Goal: Task Accomplishment & Management: Complete application form

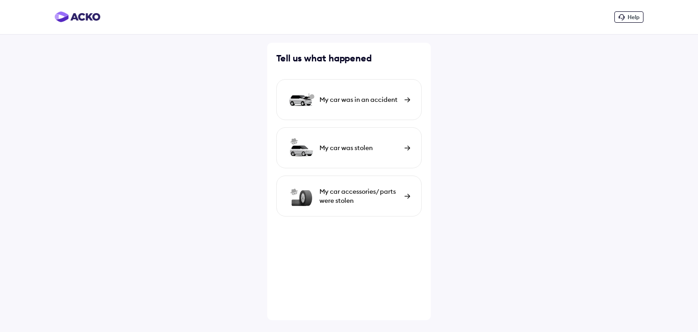
click at [379, 98] on div "My car was in an accident" at bounding box center [359, 99] width 80 height 9
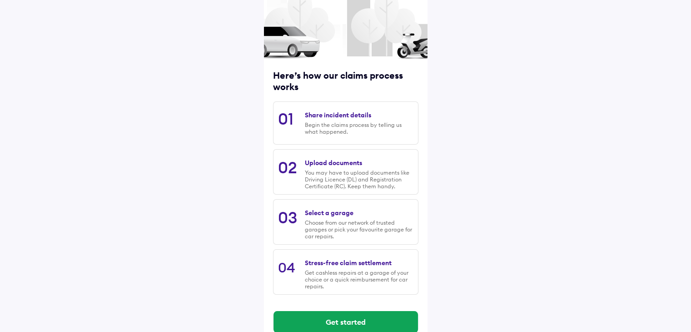
scroll to position [77, 0]
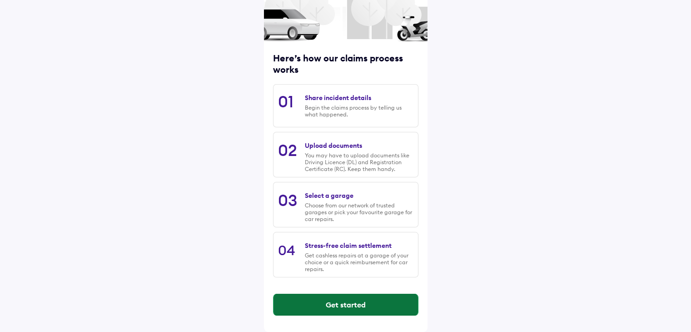
click at [337, 306] on button "Get started" at bounding box center [345, 304] width 144 height 22
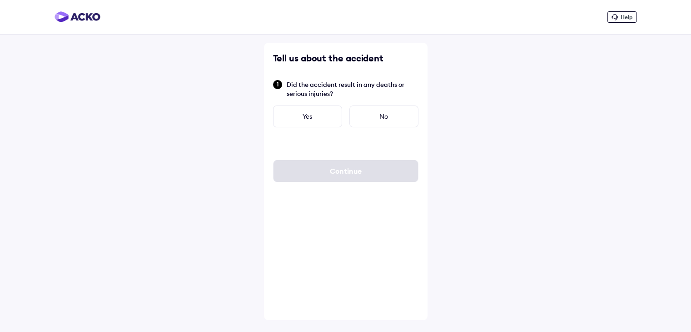
scroll to position [0, 0]
click at [380, 115] on div "No" at bounding box center [387, 116] width 69 height 22
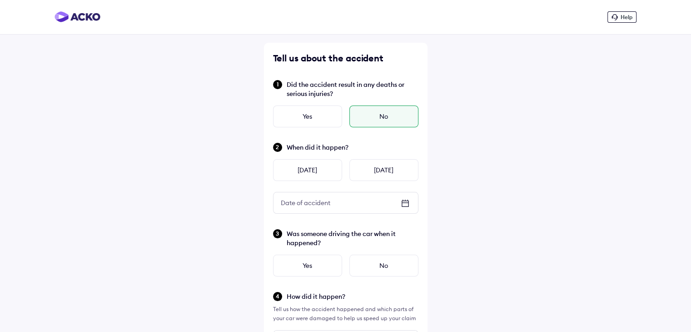
click at [373, 187] on div "When did it happen? [DATE] [DATE] Date of accident Date of accident" at bounding box center [345, 178] width 145 height 72
click at [378, 171] on div "[DATE]" at bounding box center [383, 170] width 69 height 22
click at [303, 168] on div "[DATE]" at bounding box center [307, 170] width 69 height 22
type input "**"
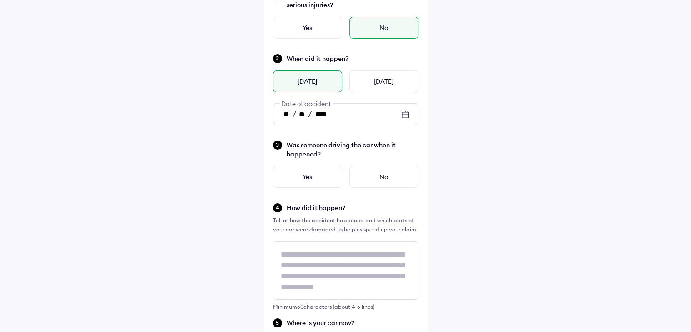
scroll to position [91, 0]
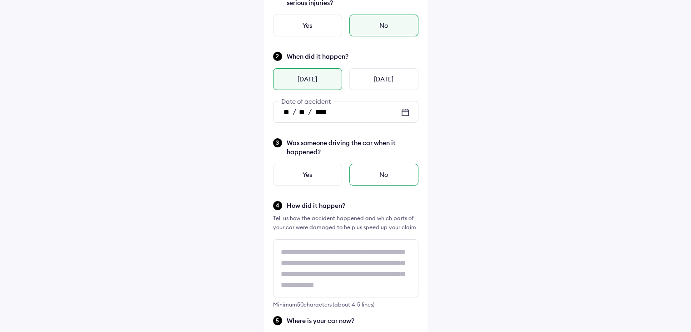
click at [388, 174] on div "No" at bounding box center [383, 175] width 69 height 22
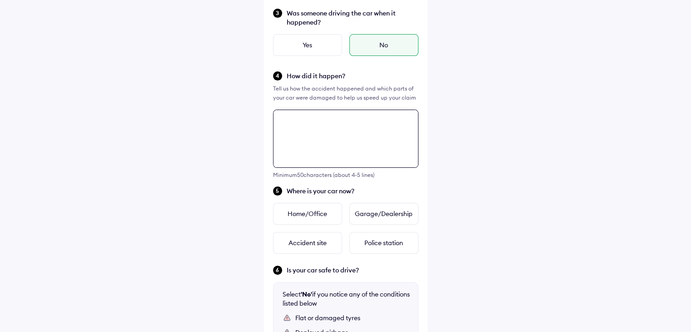
click at [332, 168] on textarea at bounding box center [345, 138] width 145 height 58
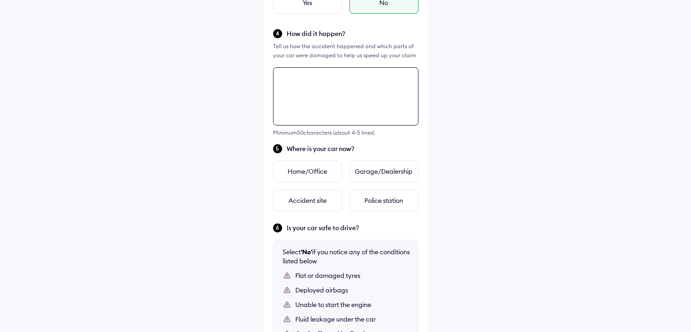
scroll to position [249, 0]
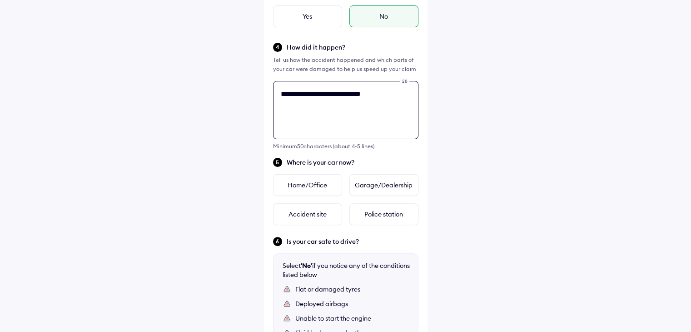
click at [321, 97] on textarea "**********" at bounding box center [345, 110] width 145 height 58
click at [375, 93] on textarea "**********" at bounding box center [345, 110] width 145 height 58
click at [403, 95] on textarea "**********" at bounding box center [345, 110] width 145 height 58
click at [385, 92] on textarea "**********" at bounding box center [345, 110] width 145 height 58
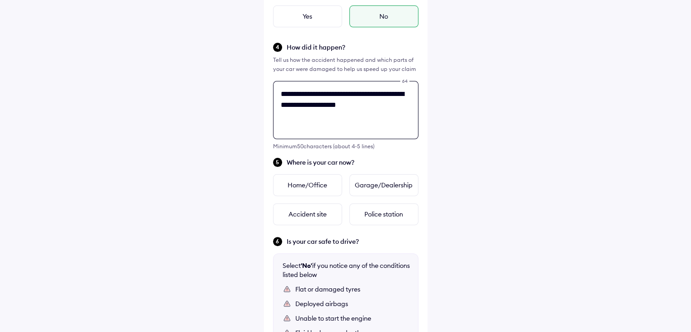
click at [384, 92] on textarea "**********" at bounding box center [345, 110] width 145 height 58
click at [383, 97] on textarea "**********" at bounding box center [345, 110] width 145 height 58
click at [382, 91] on textarea "**********" at bounding box center [345, 110] width 145 height 58
drag, startPoint x: 374, startPoint y: 104, endPoint x: 376, endPoint y: 109, distance: 5.3
click at [374, 104] on textarea "**********" at bounding box center [345, 110] width 145 height 58
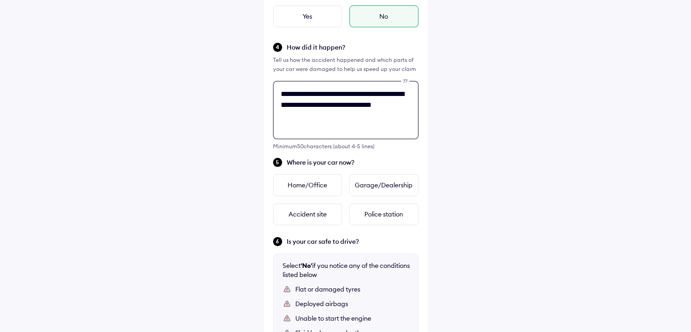
click at [313, 115] on textarea "**********" at bounding box center [345, 110] width 145 height 58
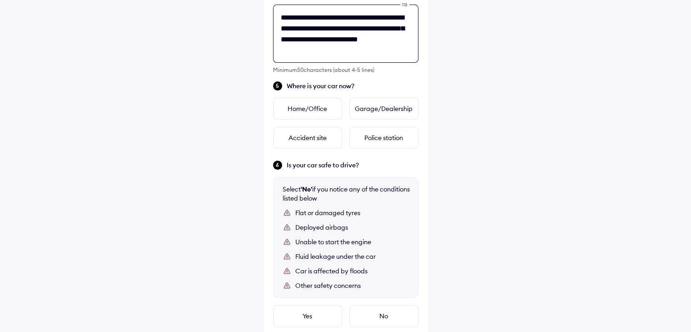
scroll to position [333, 0]
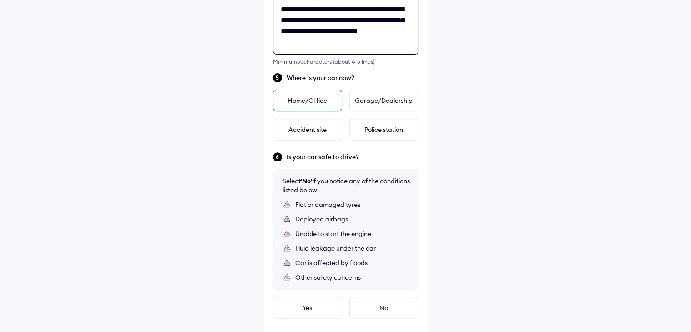
type textarea "**********"
click at [314, 102] on div "Home/Office" at bounding box center [307, 100] width 69 height 22
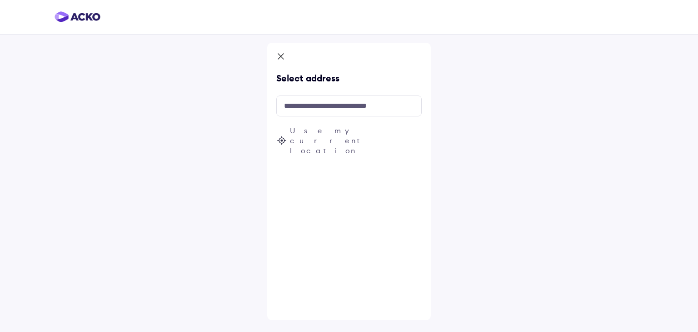
click at [325, 127] on span "Use my current location" at bounding box center [356, 140] width 132 height 30
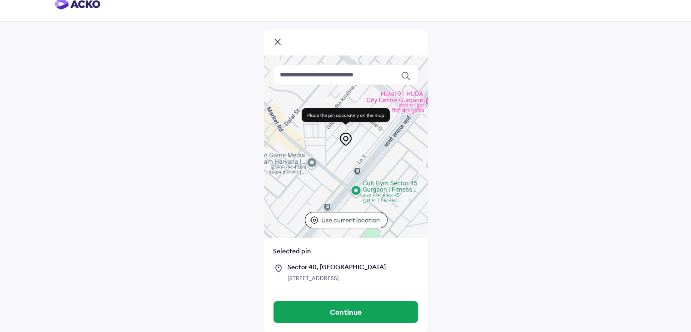
scroll to position [22, 0]
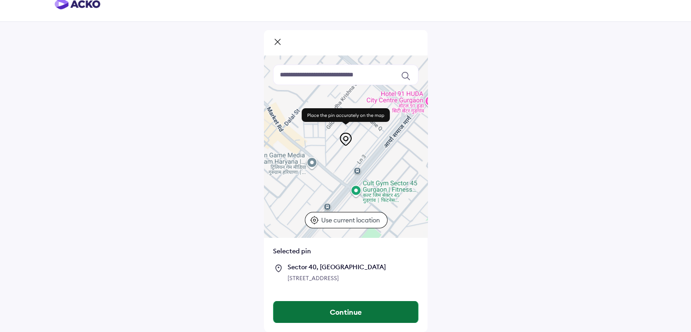
click at [355, 313] on button "Continue" at bounding box center [345, 312] width 144 height 22
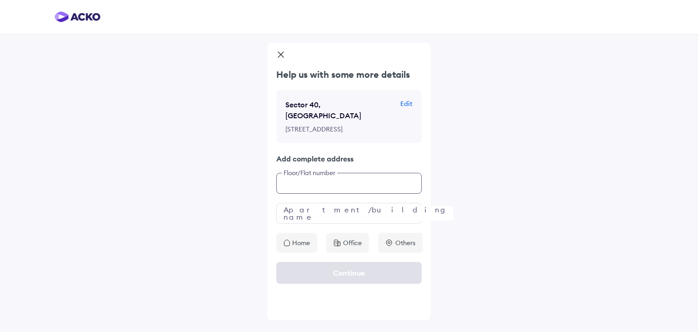
click at [333, 181] on input "text" at bounding box center [348, 183] width 145 height 21
type input "**********"
click at [322, 209] on input "text" at bounding box center [348, 213] width 145 height 21
type input "*******"
click at [306, 240] on p "Home" at bounding box center [301, 242] width 18 height 9
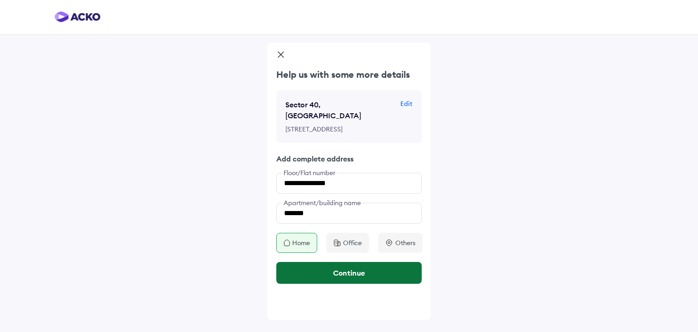
click at [351, 270] on button "Continue" at bounding box center [348, 273] width 145 height 22
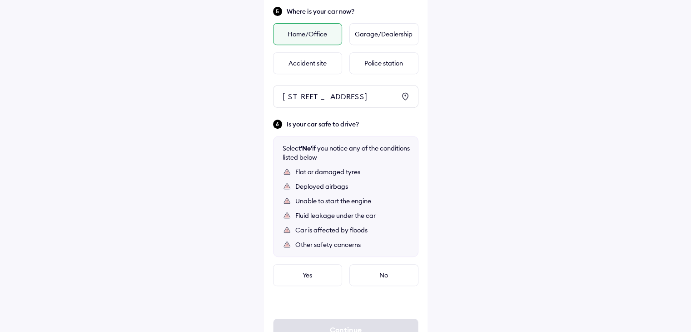
scroll to position [406, 0]
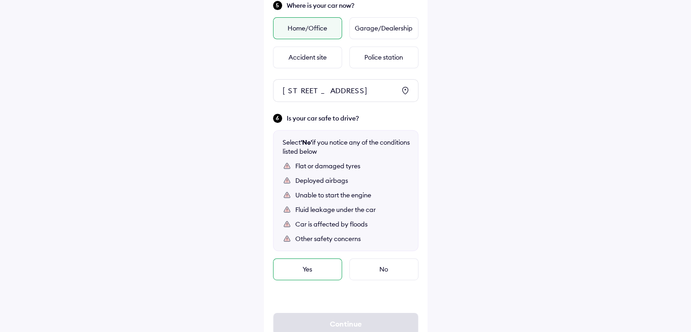
click at [306, 280] on div "Yes" at bounding box center [307, 269] width 69 height 22
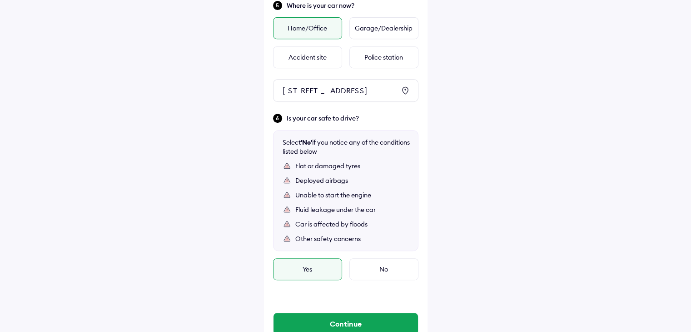
scroll to position [452, 0]
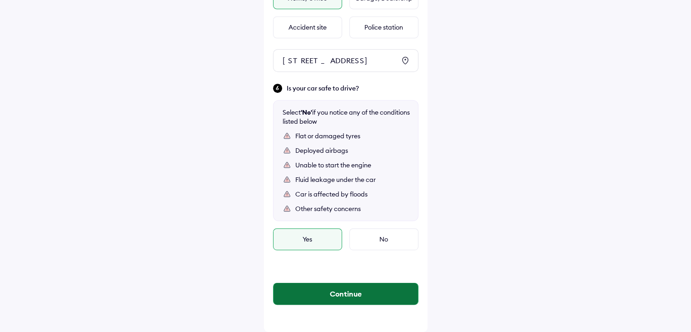
click at [348, 295] on button "Continue" at bounding box center [345, 294] width 144 height 22
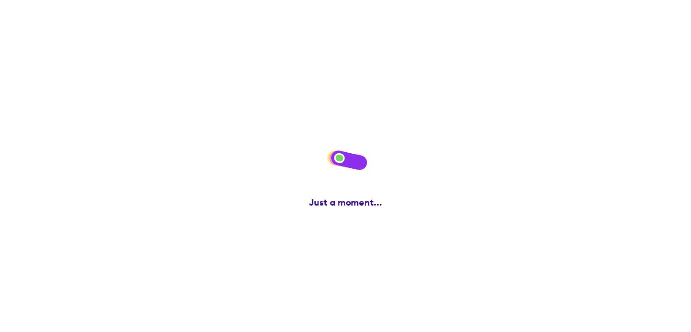
scroll to position [0, 0]
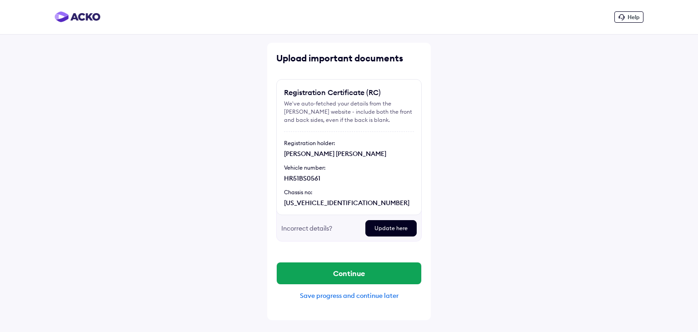
click at [401, 226] on div "Update here" at bounding box center [390, 228] width 51 height 16
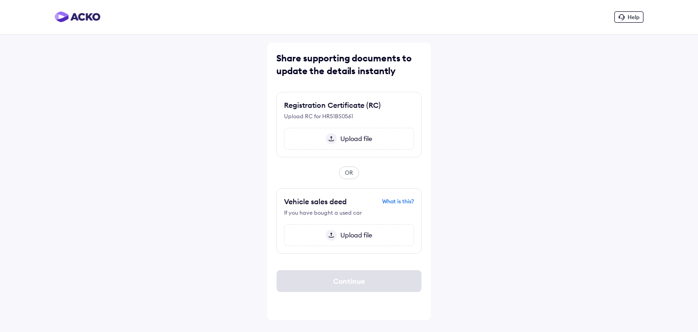
click at [377, 139] on div "Upload file" at bounding box center [349, 139] width 130 height 22
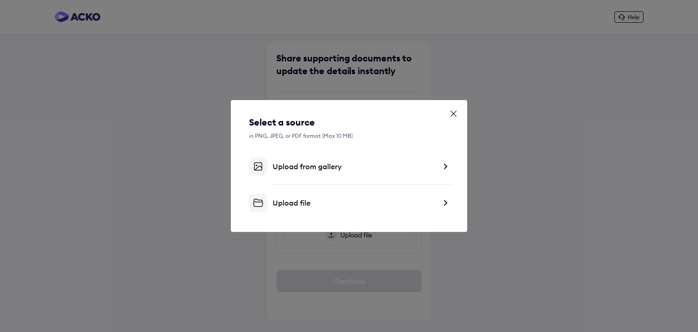
click at [307, 194] on div "Upload file" at bounding box center [349, 203] width 200 height 18
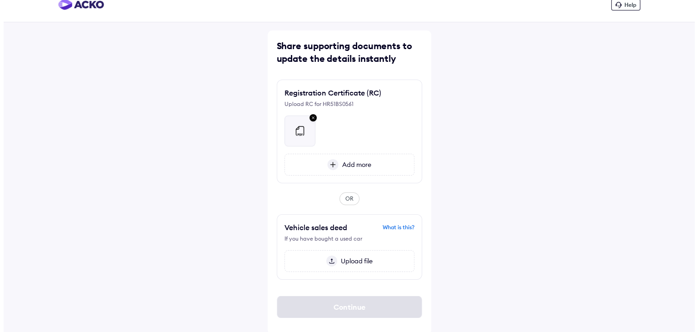
scroll to position [14, 0]
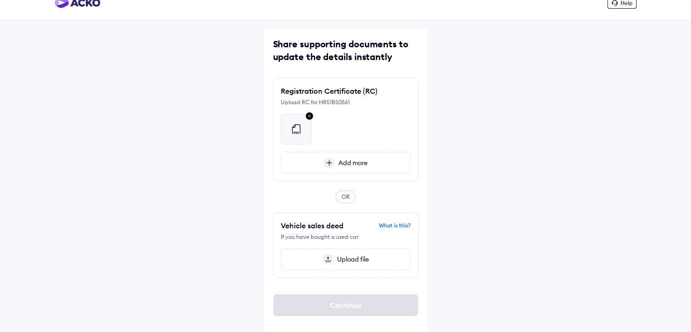
click at [313, 186] on div "Share supporting documents to update the details instantly Registration Certifi…" at bounding box center [346, 180] width 164 height 303
click at [311, 114] on img at bounding box center [309, 116] width 11 height 12
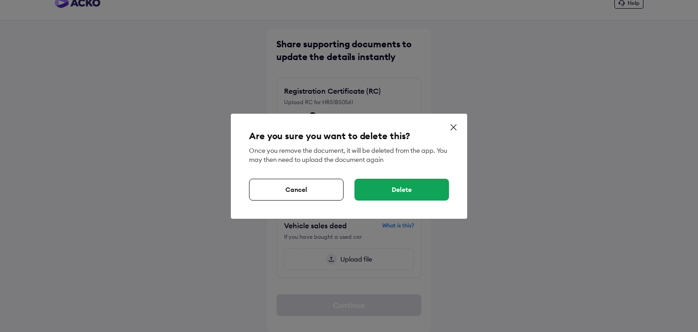
click at [400, 191] on div "Delete" at bounding box center [401, 190] width 94 height 22
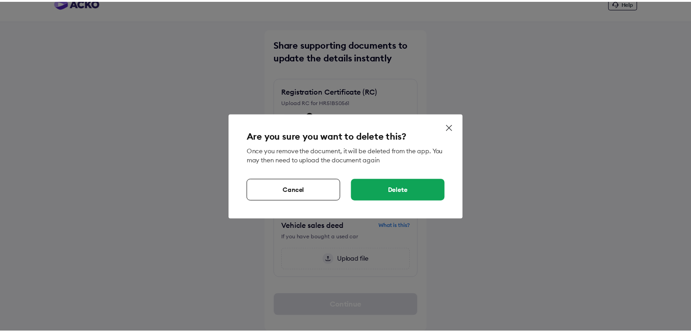
scroll to position [0, 0]
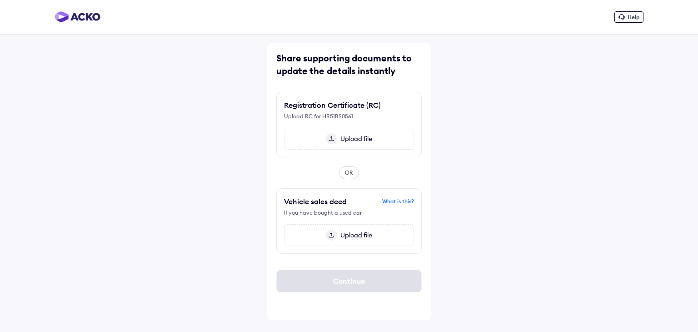
click at [352, 139] on span "Upload file" at bounding box center [354, 138] width 35 height 8
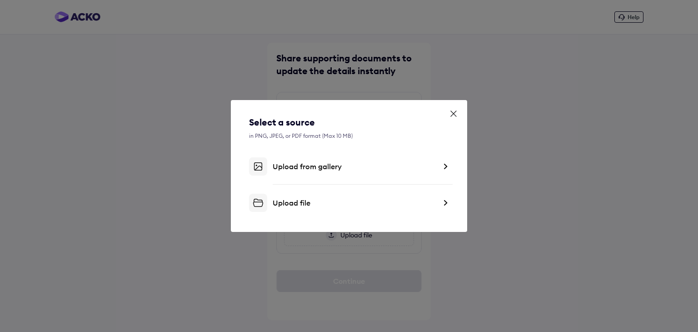
click at [287, 203] on div "Upload file" at bounding box center [355, 202] width 164 height 9
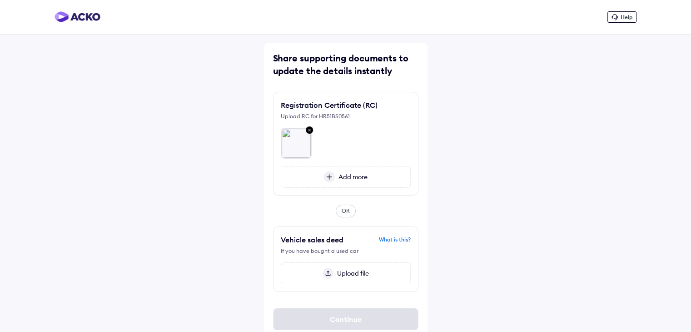
click at [343, 177] on span "Add more" at bounding box center [351, 177] width 33 height 8
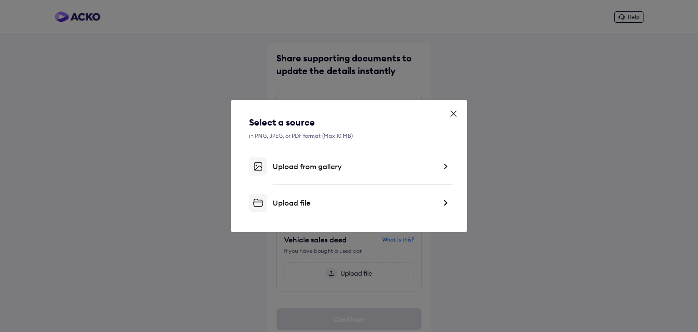
click at [292, 194] on div "Upload file" at bounding box center [349, 203] width 200 height 18
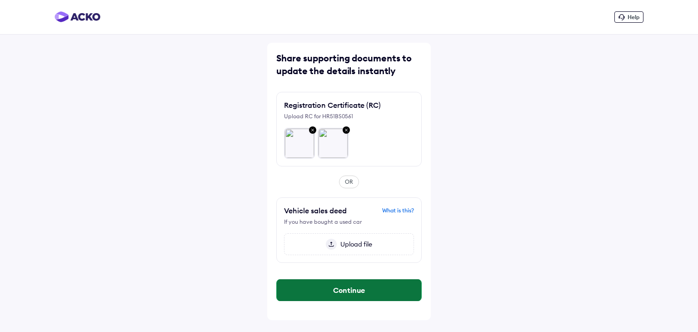
click at [347, 286] on button "Continue" at bounding box center [349, 290] width 144 height 22
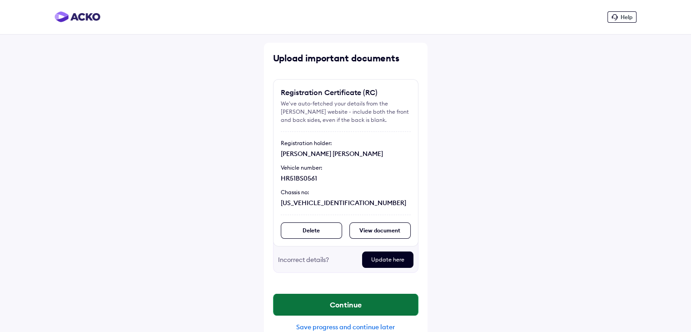
click at [347, 303] on button "Continue" at bounding box center [345, 304] width 144 height 22
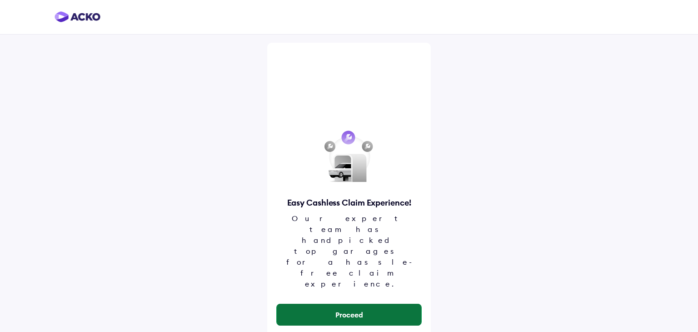
click at [349, 303] on button "Proceed" at bounding box center [349, 314] width 144 height 22
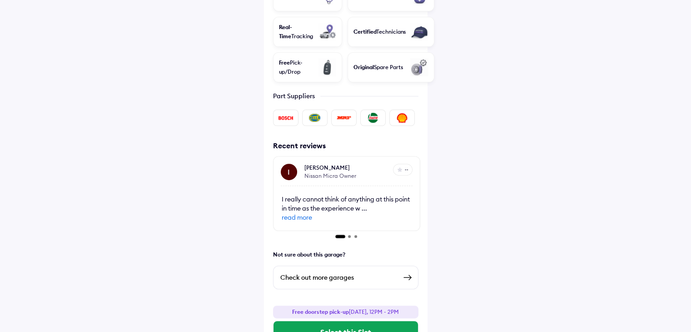
scroll to position [295, 0]
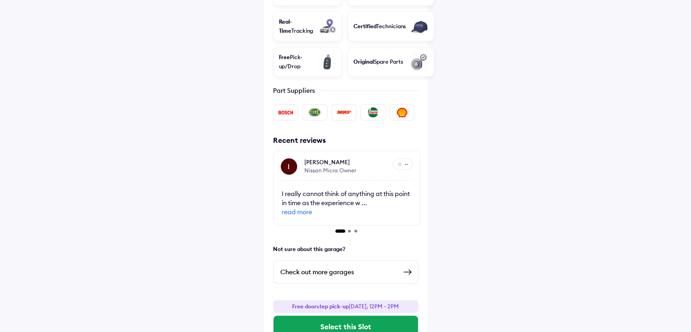
click at [349, 229] on span at bounding box center [349, 230] width 3 height 3
click at [356, 229] on span at bounding box center [355, 230] width 3 height 3
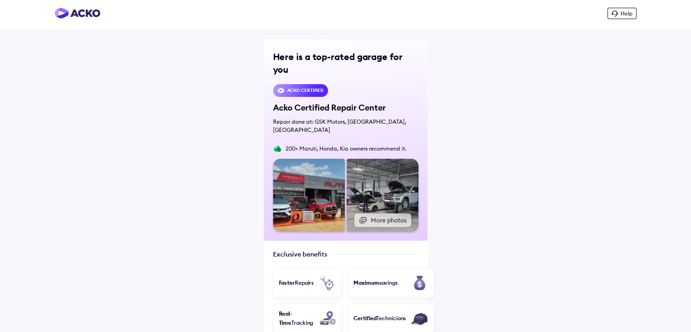
scroll to position [3, 0]
drag, startPoint x: 274, startPoint y: 97, endPoint x: 366, endPoint y: 97, distance: 91.8
click at [366, 103] on div "Acko Certified Repair Center" at bounding box center [345, 108] width 145 height 11
drag, startPoint x: 341, startPoint y: 108, endPoint x: 401, endPoint y: 109, distance: 59.5
click at [401, 118] on div "Repair done at: GSK Motors, [GEOGRAPHIC_DATA], [GEOGRAPHIC_DATA]" at bounding box center [345, 126] width 145 height 16
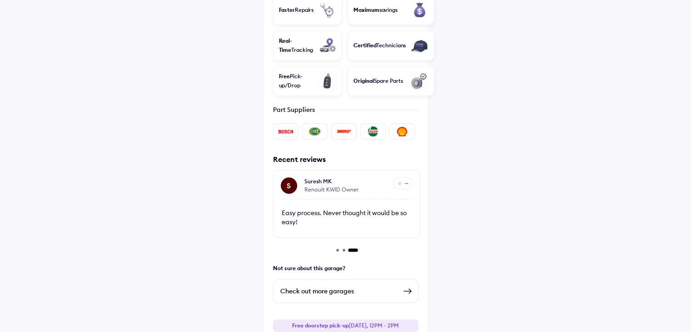
scroll to position [295, 0]
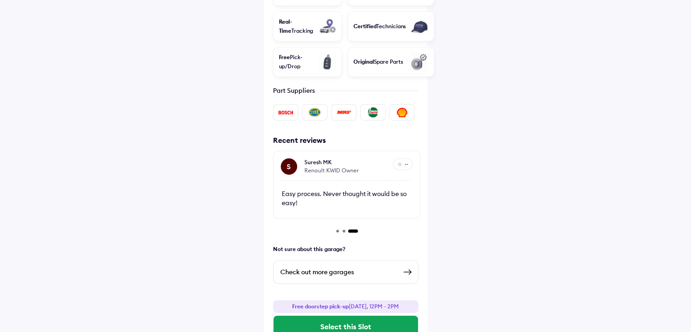
click at [345, 266] on div "Check out more garages" at bounding box center [338, 271] width 116 height 11
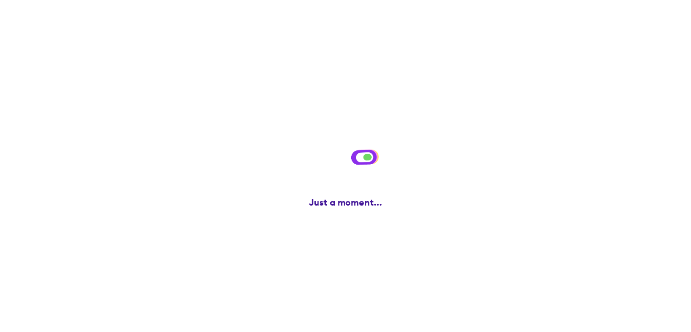
scroll to position [0, 0]
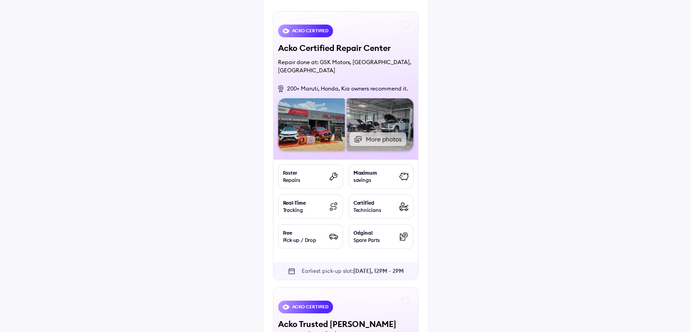
scroll to position [79, 0]
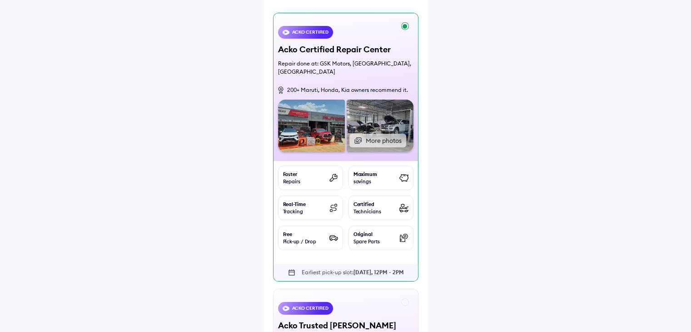
click at [329, 125] on img at bounding box center [311, 125] width 67 height 52
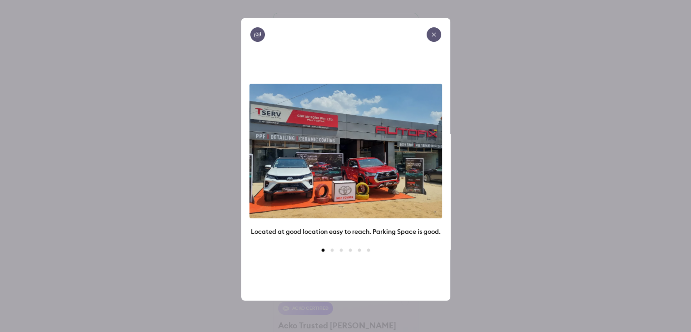
click at [432, 34] on icon at bounding box center [433, 34] width 7 height 7
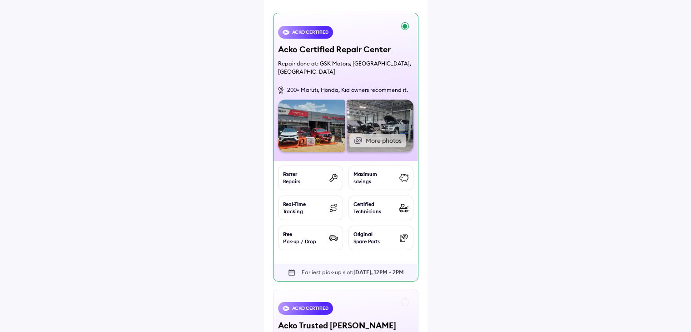
click at [402, 32] on div "ACKO Certified" at bounding box center [345, 35] width 135 height 18
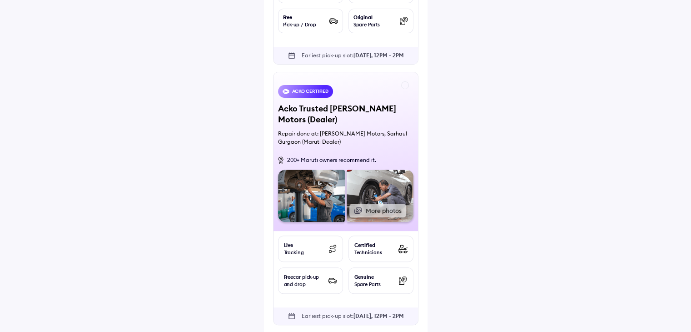
scroll to position [337, 0]
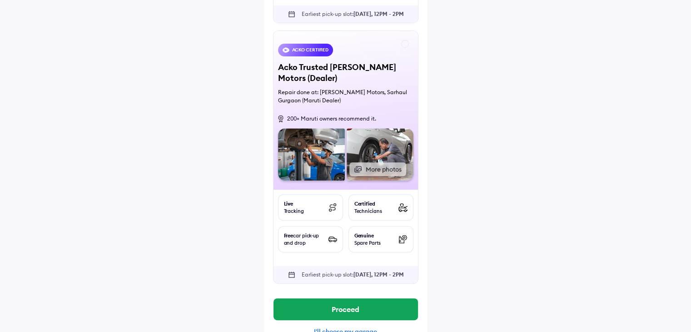
click at [345, 327] on div "I'll choose my garage" at bounding box center [345, 331] width 145 height 8
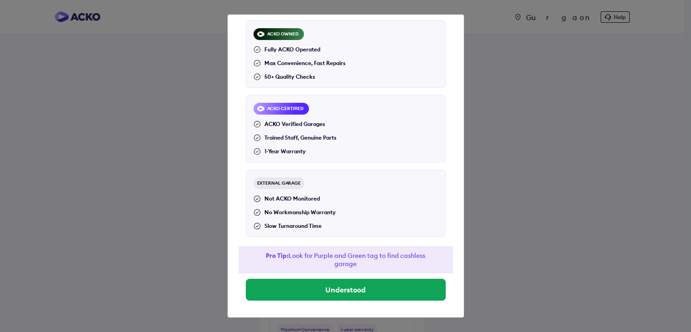
scroll to position [55, 0]
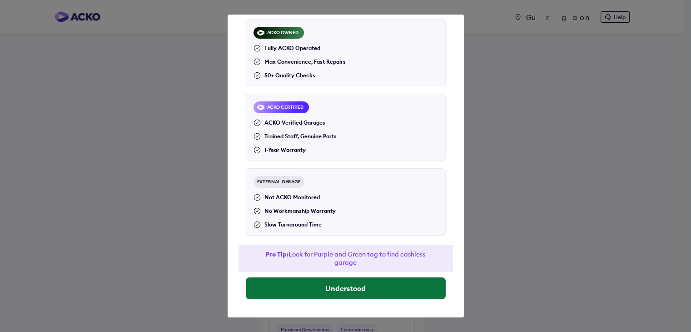
click at [339, 284] on button "Understood" at bounding box center [346, 288] width 200 height 22
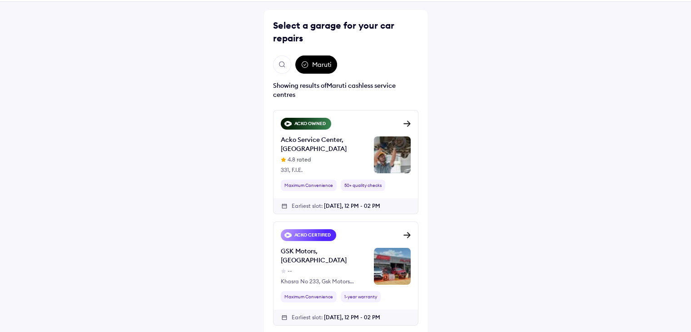
scroll to position [49, 0]
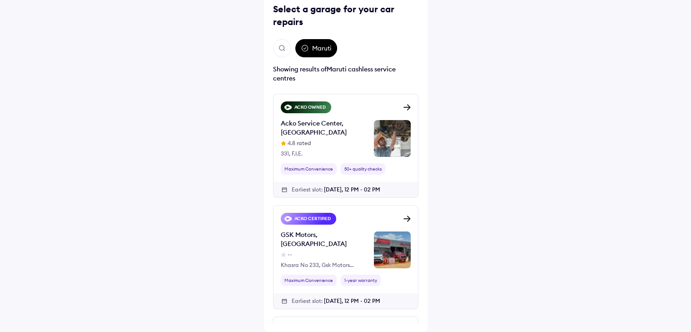
click at [327, 224] on div "ACKO CERTIFIED GSK Motors, Sector 66, Gurugram -- Khasra No 233, Gsk Motors Pri…" at bounding box center [345, 249] width 145 height 88
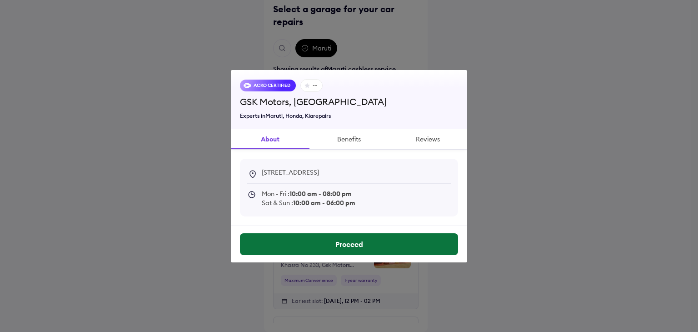
click at [336, 246] on button "Proceed" at bounding box center [349, 244] width 218 height 22
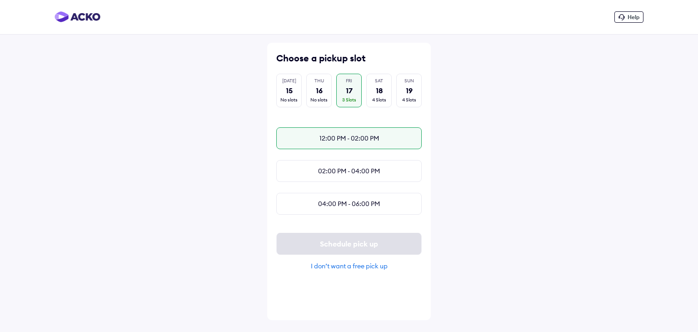
click at [370, 136] on div "12:00 PM - 02:00 PM" at bounding box center [348, 138] width 145 height 22
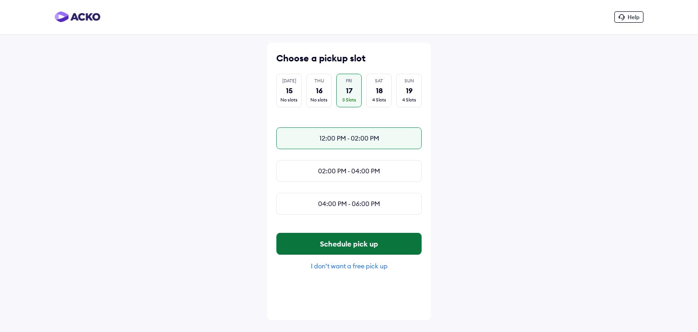
click at [354, 250] on button "Schedule pick up" at bounding box center [349, 244] width 144 height 22
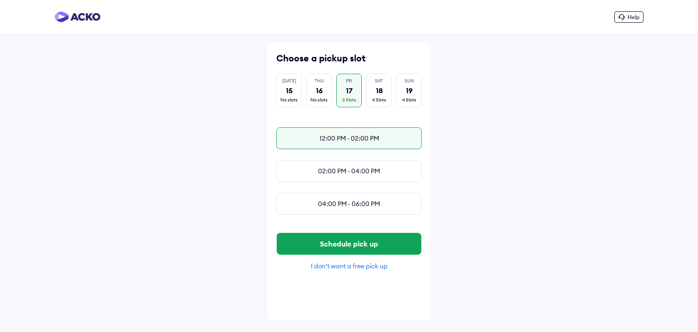
click at [336, 137] on div "12:00 PM - 02:00 PM" at bounding box center [348, 138] width 145 height 22
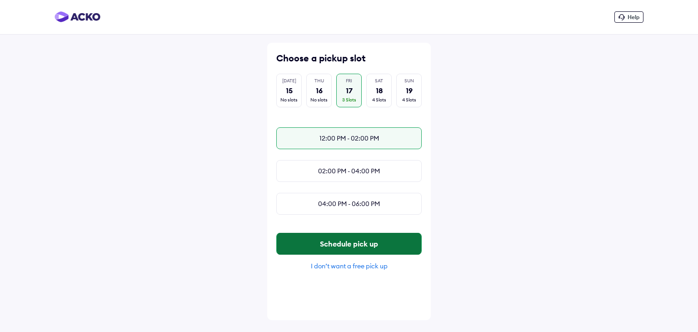
click at [348, 246] on button "Schedule pick up" at bounding box center [349, 244] width 144 height 22
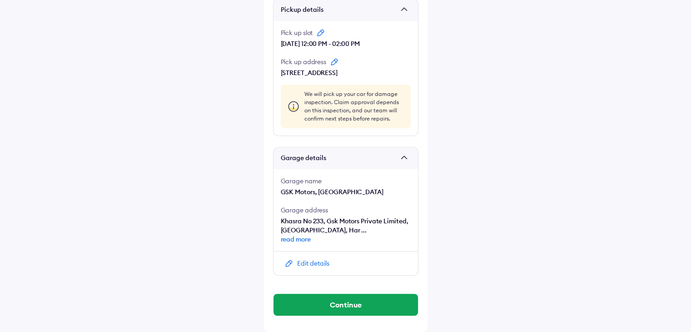
scroll to position [609, 0]
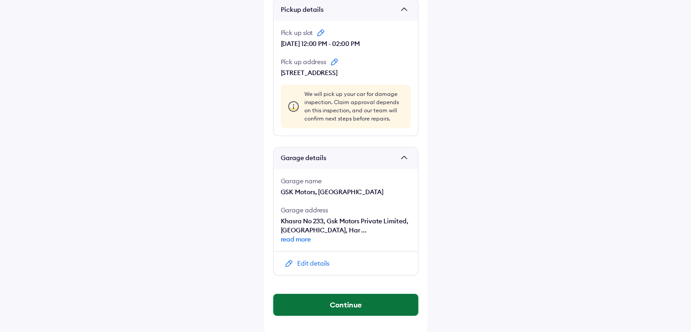
click at [343, 307] on button "Continue" at bounding box center [345, 304] width 144 height 22
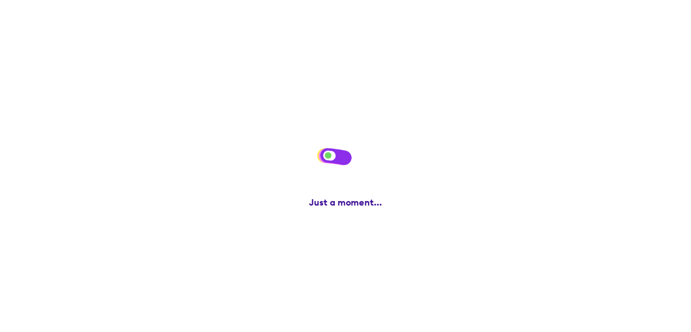
scroll to position [0, 0]
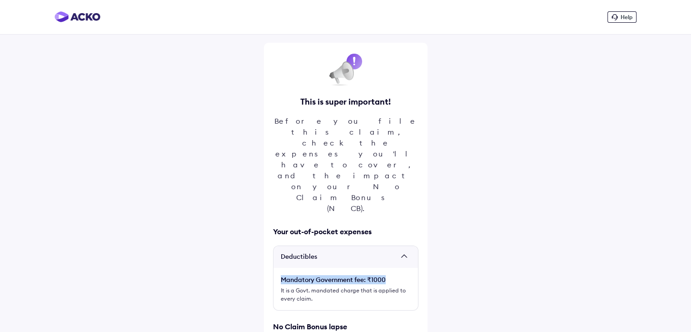
drag, startPoint x: 282, startPoint y: 213, endPoint x: 388, endPoint y: 217, distance: 106.8
click at [388, 275] on div "Mandatory Government fee: ₹1000" at bounding box center [346, 279] width 130 height 9
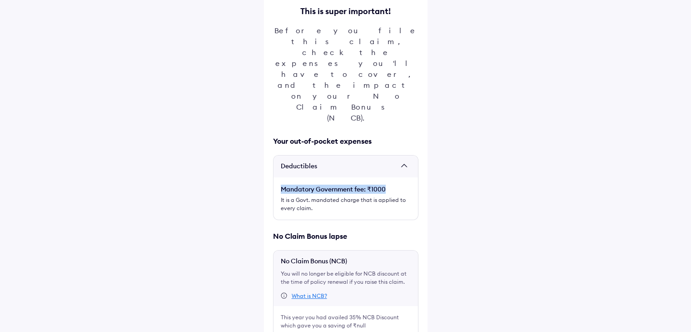
scroll to position [96, 0]
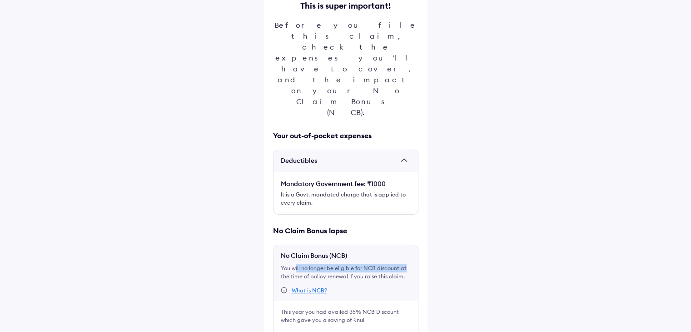
drag, startPoint x: 296, startPoint y: 198, endPoint x: 404, endPoint y: 201, distance: 108.6
click at [404, 244] on div "No Claim Bonus (NCB) You will no longer be eligible for NCB discount at the tim…" at bounding box center [345, 299] width 145 height 111
drag, startPoint x: 280, startPoint y: 209, endPoint x: 401, endPoint y: 210, distance: 121.3
click at [401, 244] on div "No Claim Bonus (NCB) You will no longer be eligible for NCB discount at the tim…" at bounding box center [345, 299] width 145 height 111
click at [397, 287] on div "What is NCB?" at bounding box center [343, 290] width 125 height 7
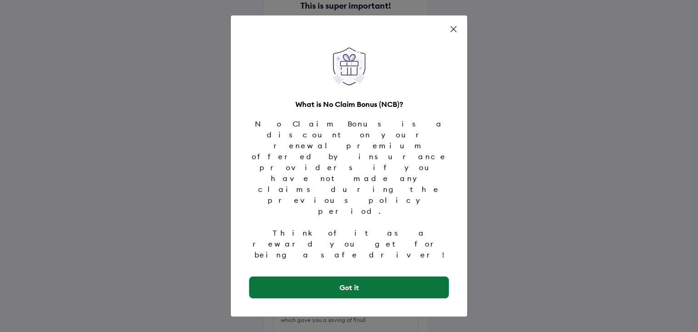
click at [385, 276] on button "Got it" at bounding box center [348, 287] width 199 height 22
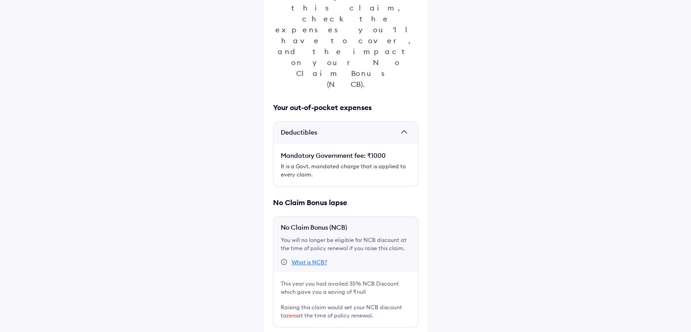
scroll to position [125, 0]
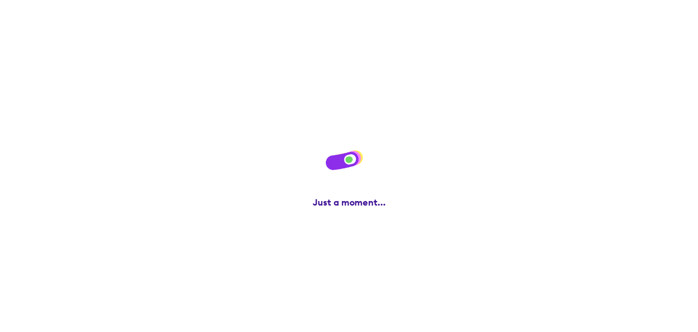
scroll to position [0, 0]
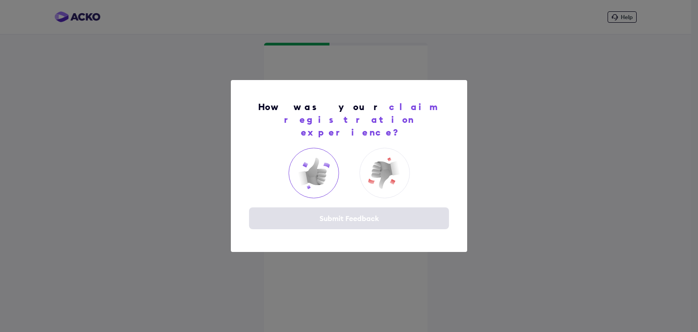
click at [325, 170] on img at bounding box center [313, 173] width 36 height 36
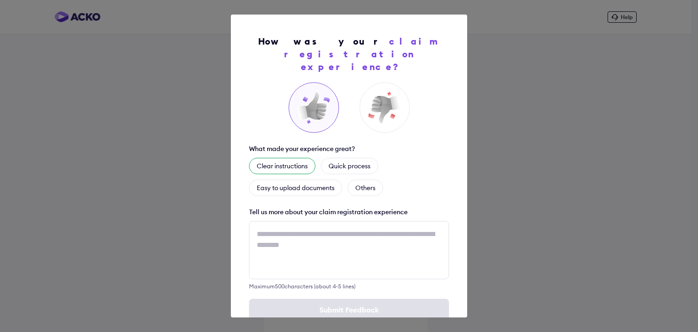
click at [284, 158] on div "Clear instructions" at bounding box center [282, 166] width 66 height 16
click at [366, 158] on div "Quick process" at bounding box center [360, 166] width 57 height 16
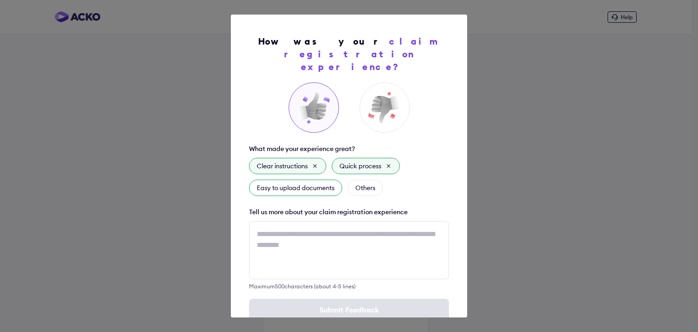
click at [283, 179] on div "Easy to upload documents" at bounding box center [295, 187] width 93 height 16
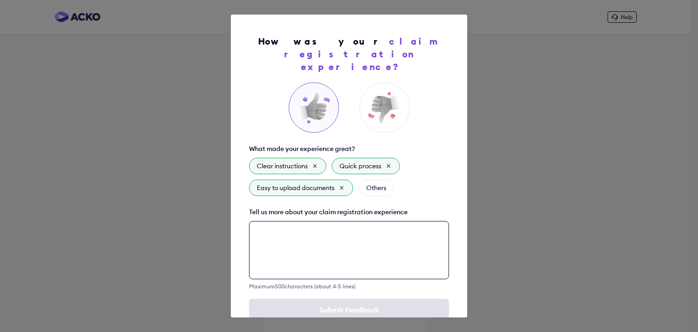
click at [306, 221] on textarea at bounding box center [349, 250] width 200 height 58
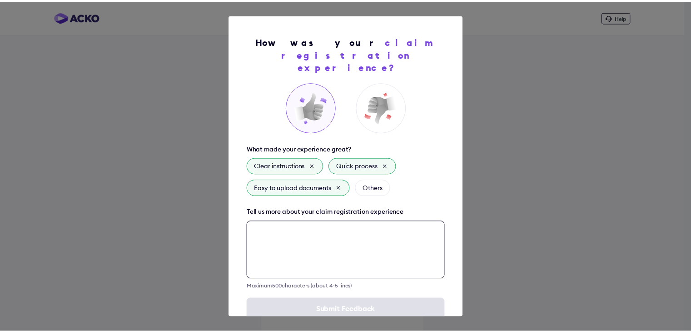
scroll to position [13, 0]
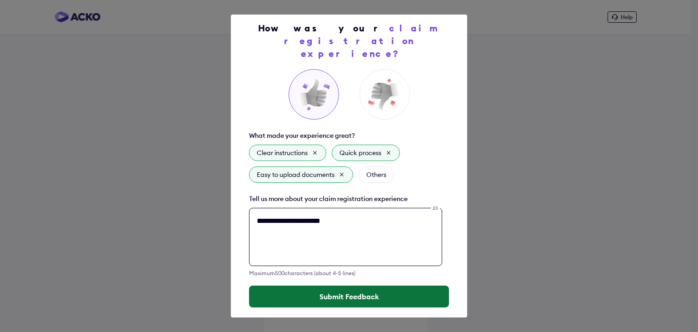
type textarea "**********"
click at [339, 285] on button "Submit Feedback" at bounding box center [349, 296] width 200 height 22
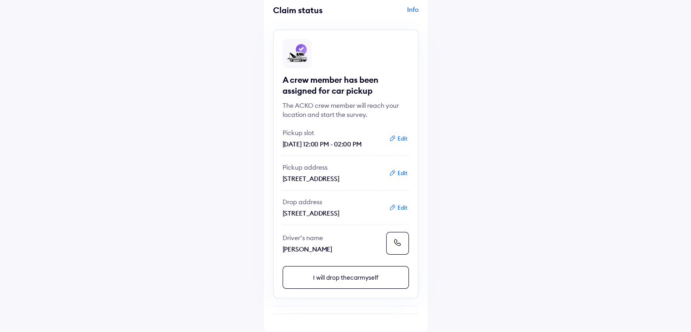
scroll to position [90, 0]
click at [396, 241] on icon at bounding box center [397, 242] width 9 height 9
drag, startPoint x: 283, startPoint y: 248, endPoint x: 344, endPoint y: 253, distance: 61.1
click at [344, 253] on div "Driver’s name [PERSON_NAME]" at bounding box center [346, 243] width 126 height 23
click at [349, 242] on div "Driver’s name [PERSON_NAME]" at bounding box center [333, 243] width 100 height 20
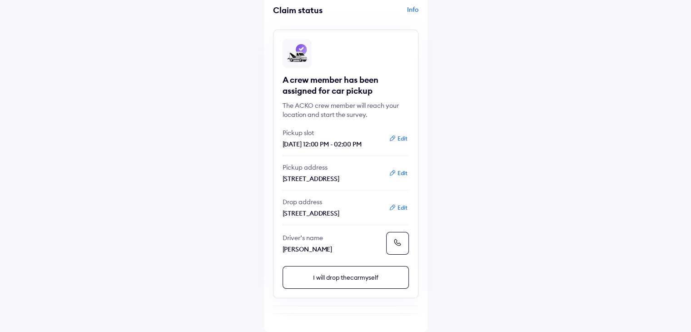
click at [399, 241] on icon at bounding box center [397, 242] width 9 height 9
click at [394, 244] on icon at bounding box center [397, 242] width 9 height 9
click at [401, 245] on icon at bounding box center [397, 242] width 9 height 9
click at [398, 239] on icon at bounding box center [397, 242] width 9 height 9
click at [402, 238] on button at bounding box center [397, 243] width 23 height 23
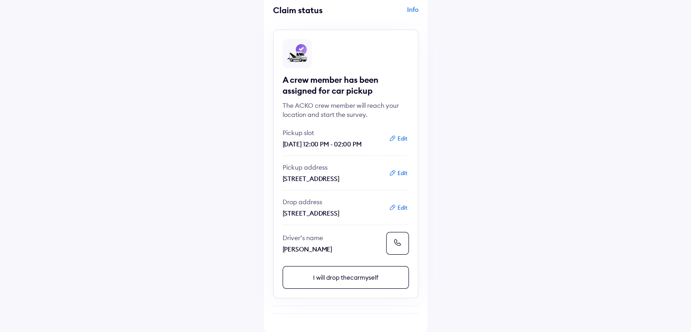
click at [504, 245] on div "Help Claim status Info A crew member has been assigned for car pickup The ACKO …" at bounding box center [345, 143] width 691 height 377
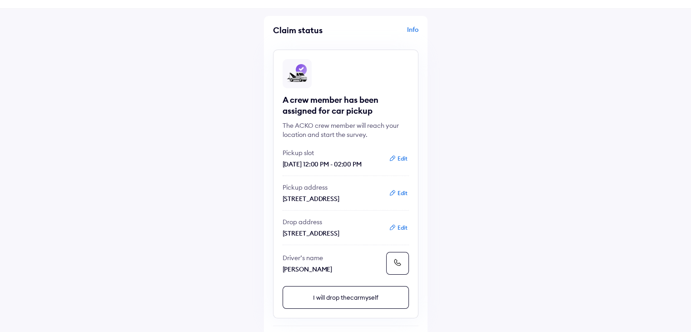
scroll to position [0, 0]
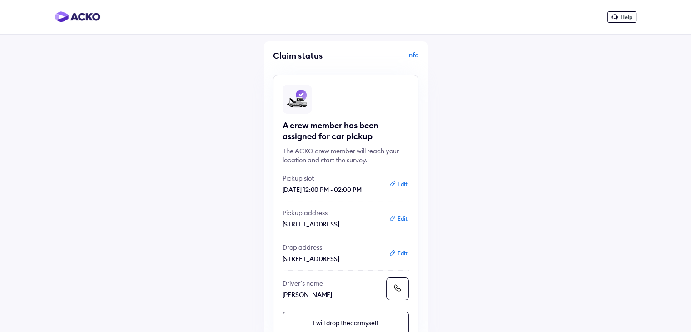
click at [410, 53] on div "Info" at bounding box center [383, 58] width 70 height 17
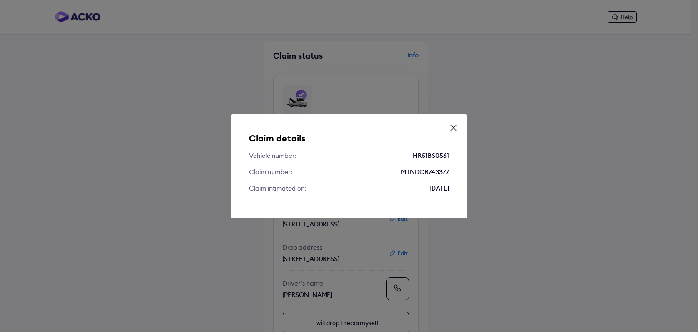
click at [453, 127] on icon at bounding box center [453, 127] width 5 height 5
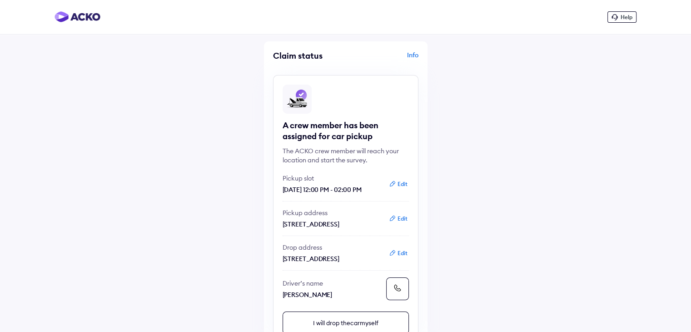
click at [629, 19] on span "Help" at bounding box center [627, 17] width 12 height 7
